Goal: Book appointment/travel/reservation

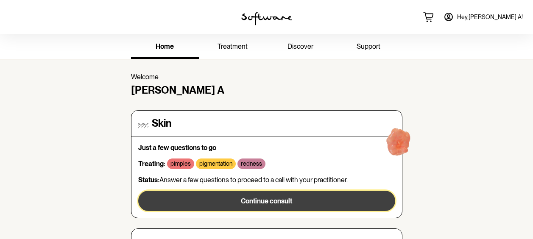
click at [251, 205] on span "Continue consult" at bounding box center [266, 201] width 51 height 8
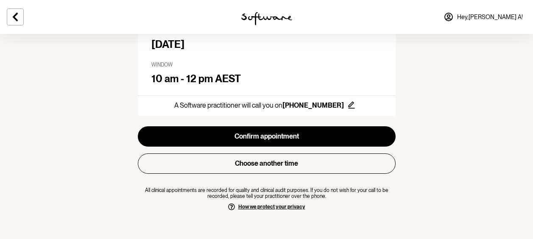
scroll to position [133, 0]
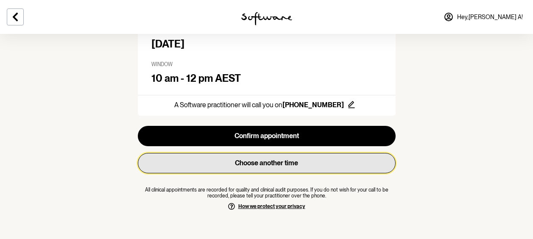
click at [286, 166] on button "Choose another time" at bounding box center [267, 163] width 258 height 20
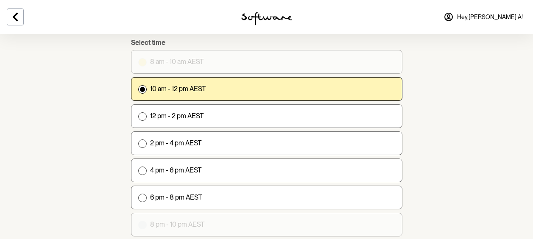
scroll to position [89, 0]
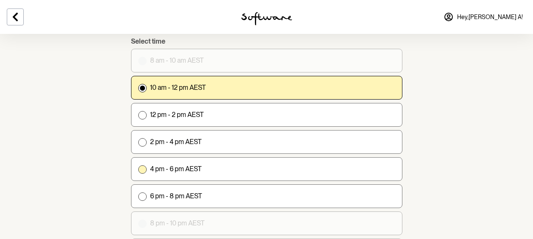
click at [210, 162] on label "4 pm - 6 pm AEST" at bounding box center [267, 169] width 272 height 24
click at [138, 169] on input "4 pm - 6 pm AEST" at bounding box center [138, 169] width 0 height 0
radio input "true"
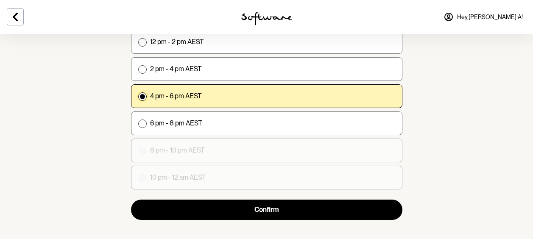
scroll to position [163, 0]
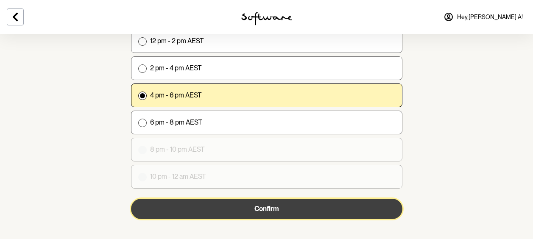
click at [279, 212] on button "Confirm" at bounding box center [267, 209] width 272 height 20
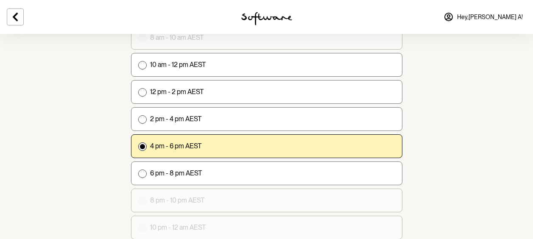
scroll to position [112, 0]
click at [165, 143] on p "4 pm - 6 pm AEST" at bounding box center [176, 146] width 52 height 8
click at [138, 146] on input "4 pm - 6 pm AEST" at bounding box center [138, 146] width 0 height 0
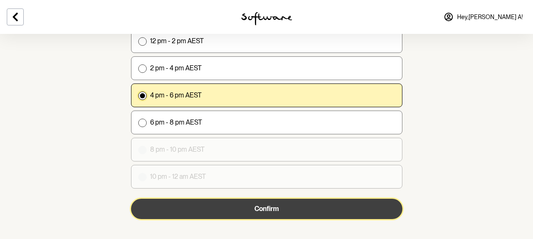
click at [291, 208] on button "Confirm" at bounding box center [267, 209] width 272 height 20
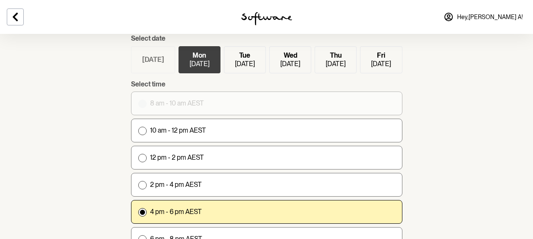
scroll to position [45, 0]
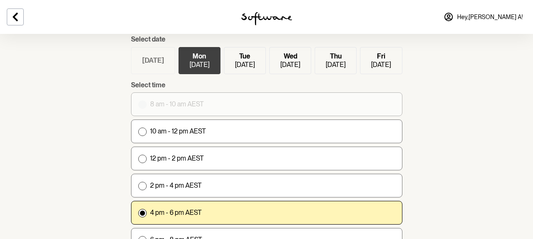
click at [442, 186] on section "Select medical appointment Select date [DATE] [DATE] [DATE] [DATE] [DATE] [DATE…" at bounding box center [266, 156] width 533 height 403
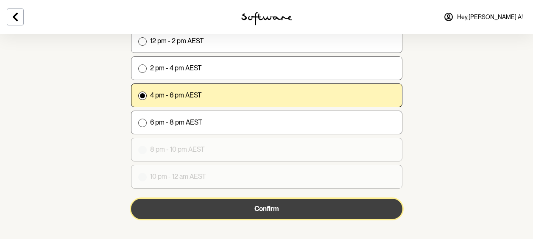
click at [223, 201] on button "Confirm" at bounding box center [267, 209] width 272 height 20
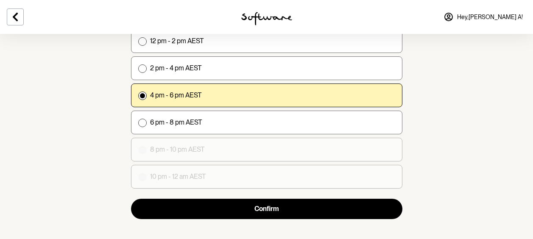
scroll to position [0, 0]
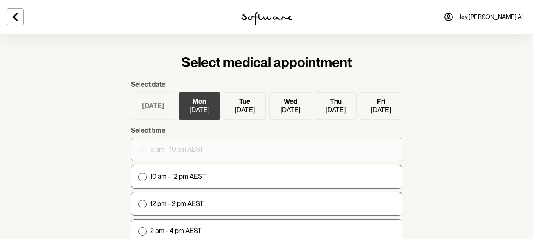
click at [266, 25] on img at bounding box center [266, 19] width 51 height 14
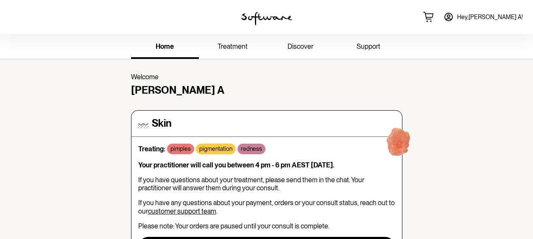
click at [453, 19] on icon at bounding box center [449, 17] width 8 height 8
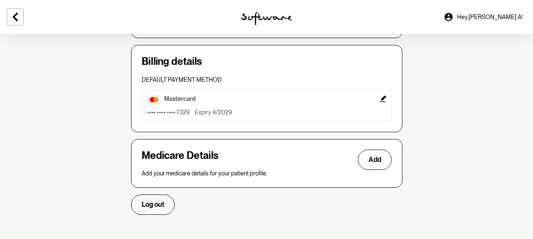
scroll to position [290, 0]
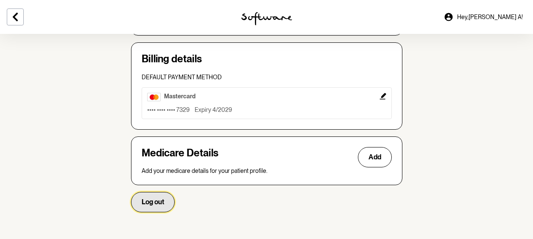
click at [155, 194] on button "Log out" at bounding box center [153, 202] width 44 height 20
